Goal: Ask a question

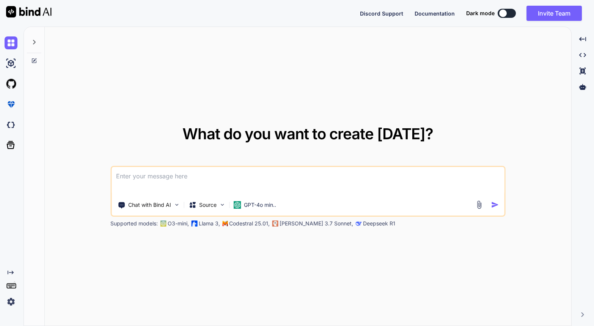
paste textarea "void QderQty_TextChanged(System.Object sender, Microsoft.Maui.Controls.TextChan…"
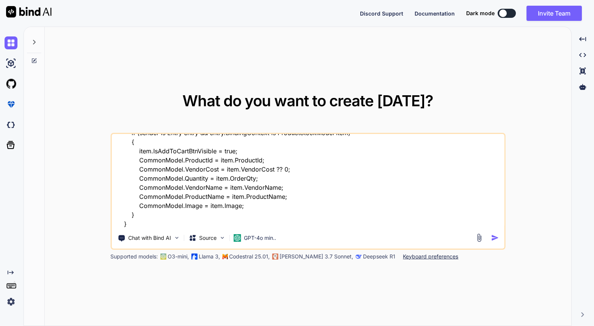
scroll to position [47, 0]
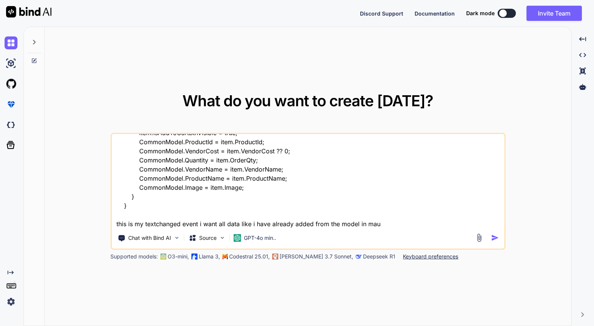
type textarea "void QderQty_TextChanged(System.Object sender, Microsoft.Maui.Controls.TextChan…"
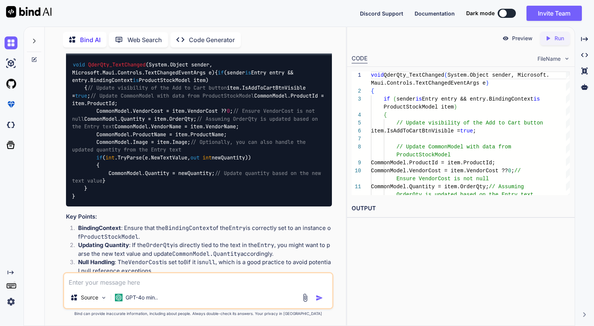
scroll to position [80, 0]
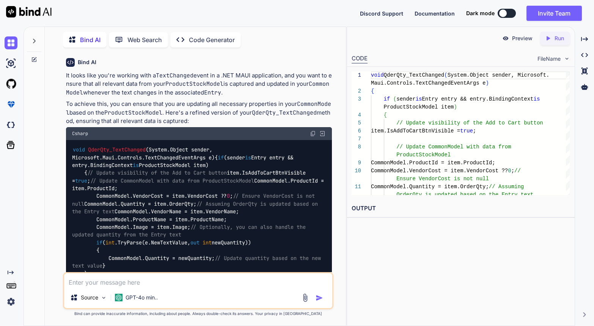
click at [129, 284] on textarea at bounding box center [198, 280] width 268 height 14
click at [311, 135] on img at bounding box center [313, 134] width 6 height 6
click at [117, 281] on textarea "i have no entry" at bounding box center [198, 280] width 268 height 14
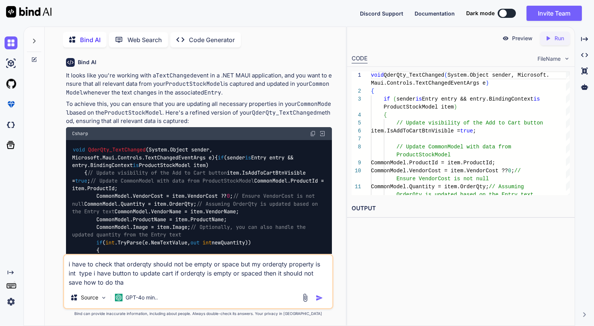
type textarea "i have to check that orderqty should not be empty or space but my orderqty prop…"
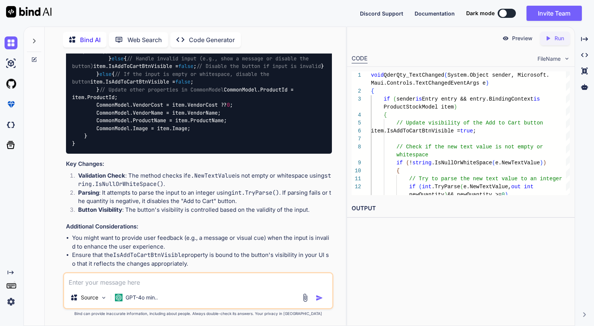
scroll to position [673, 0]
click at [172, 147] on code "void QderQty_TextChanged ( System.Object sender, Microsoft.Maui.Controls.TextCh…" at bounding box center [198, 62] width 252 height 170
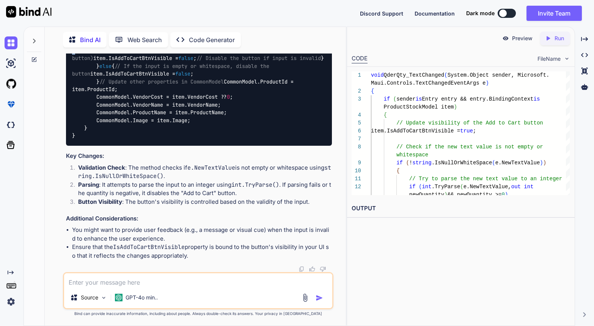
scroll to position [890, 0]
click at [130, 283] on textarea at bounding box center [198, 280] width 268 height 14
type textarea "b"
type textarea "how to know that my entry is whitspaced or empty on textchanged"
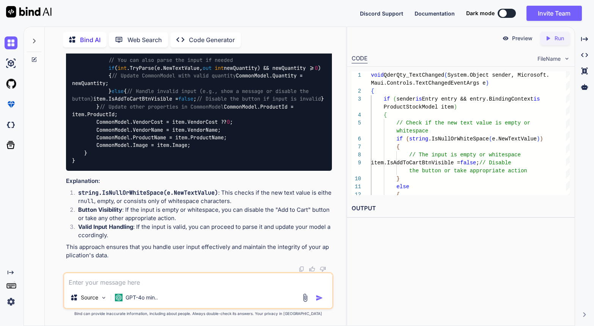
scroll to position [1060, 0]
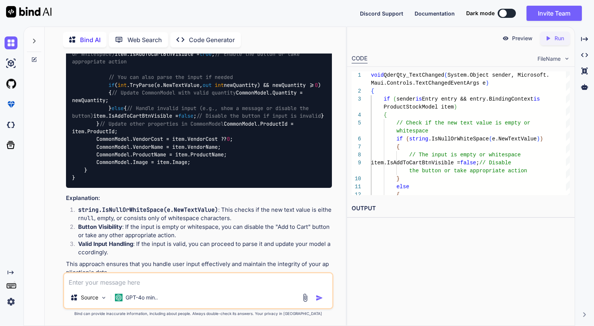
drag, startPoint x: 62, startPoint y: 150, endPoint x: 296, endPoint y: 155, distance: 234.2
click at [296, 155] on div "You void QderQty_TextChanged(System.Object sender, Microsoft.Maui.Controls.Text…" at bounding box center [198, 189] width 295 height 272
drag, startPoint x: 116, startPoint y: 161, endPoint x: 253, endPoint y: 160, distance: 136.2
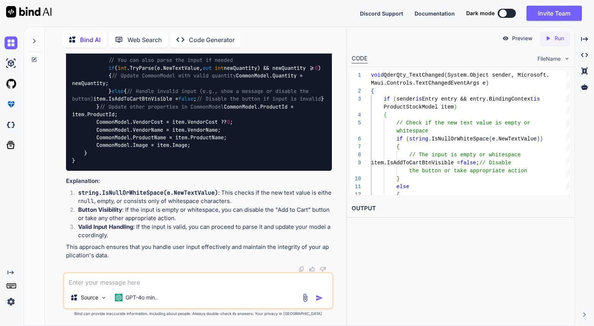
scroll to position [1134, 0]
click at [220, 165] on code "void QderQty_TextChanged ( System.Object sender, Microsoft.Maui.Controls.TextCh…" at bounding box center [199, 72] width 255 height 186
click at [172, 165] on code "void QderQty_TextChanged ( System.Object sender, Microsoft.Maui.Controls.TextCh…" at bounding box center [199, 72] width 255 height 186
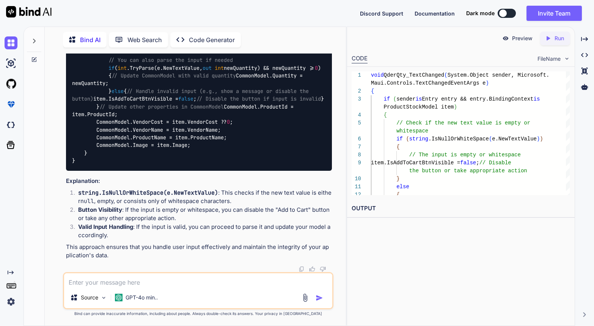
click at [172, 165] on code "void QderQty_TextChanged ( System.Object sender, Microsoft.Maui.Controls.TextCh…" at bounding box center [199, 72] width 255 height 186
click at [297, 165] on code "void QderQty_TextChanged ( System.Object sender, Microsoft.Maui.Controls.TextCh…" at bounding box center [199, 72] width 255 height 186
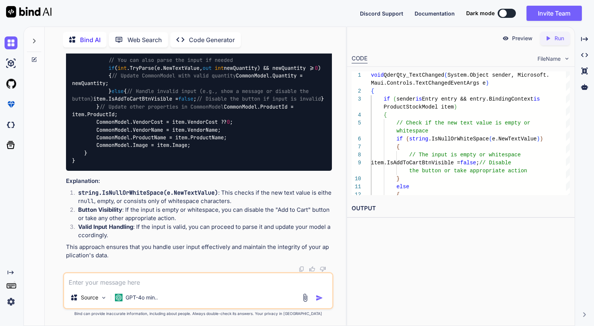
click at [220, 165] on code "void QderQty_TextChanged ( System.Object sender, Microsoft.Maui.Controls.TextCh…" at bounding box center [199, 72] width 255 height 186
click at [200, 171] on div "void QderQty_TextChanged ( System.Object sender, Microsoft.Maui.Controls.TextCh…" at bounding box center [199, 72] width 266 height 198
click at [160, 165] on code "void QderQty_TextChanged ( System.Object sender, Microsoft.Maui.Controls.TextCh…" at bounding box center [199, 72] width 255 height 186
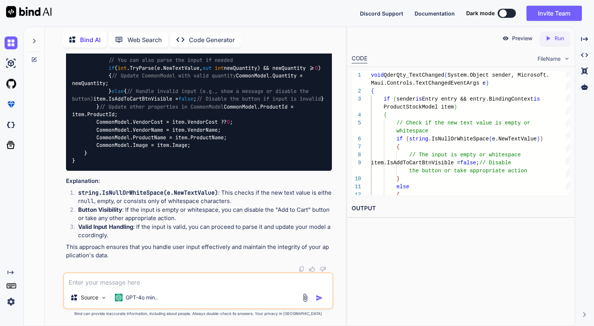
click at [180, 171] on div "void QderQty_TextChanged ( System.Object sender, Microsoft.Maui.Controls.TextCh…" at bounding box center [199, 72] width 266 height 198
drag, startPoint x: 93, startPoint y: 178, endPoint x: 115, endPoint y: 215, distance: 42.9
click at [101, 171] on div "void QderQty_TextChanged ( System.Object sender, Microsoft.Maui.Controls.TextCh…" at bounding box center [199, 72] width 266 height 198
